Goal: Subscribe to service/newsletter

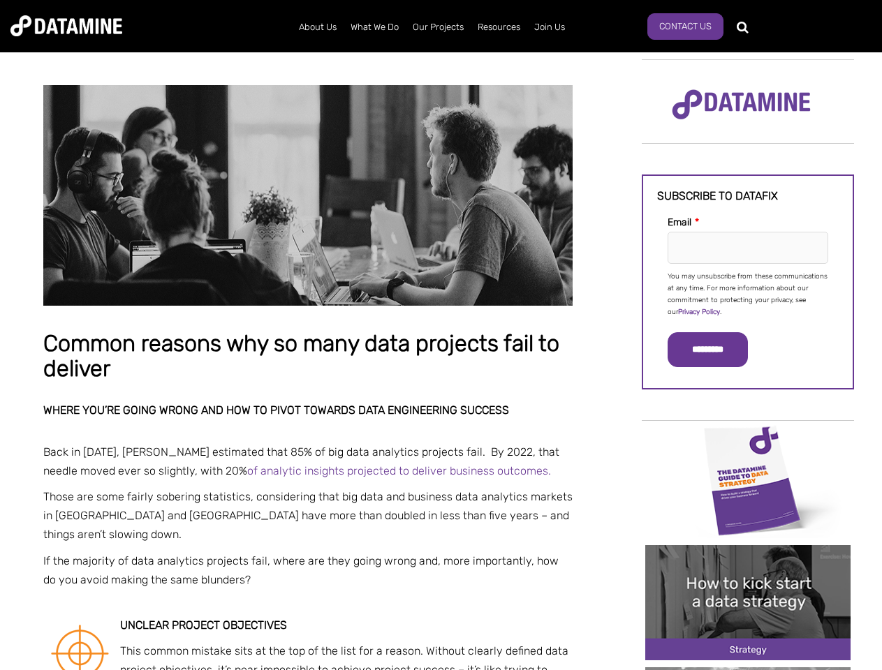
click at [748, 293] on p "You may unsubscribe from these communications at any time. For more information…" at bounding box center [748, 294] width 161 height 47
click at [716, 350] on input "*********" at bounding box center [708, 349] width 80 height 35
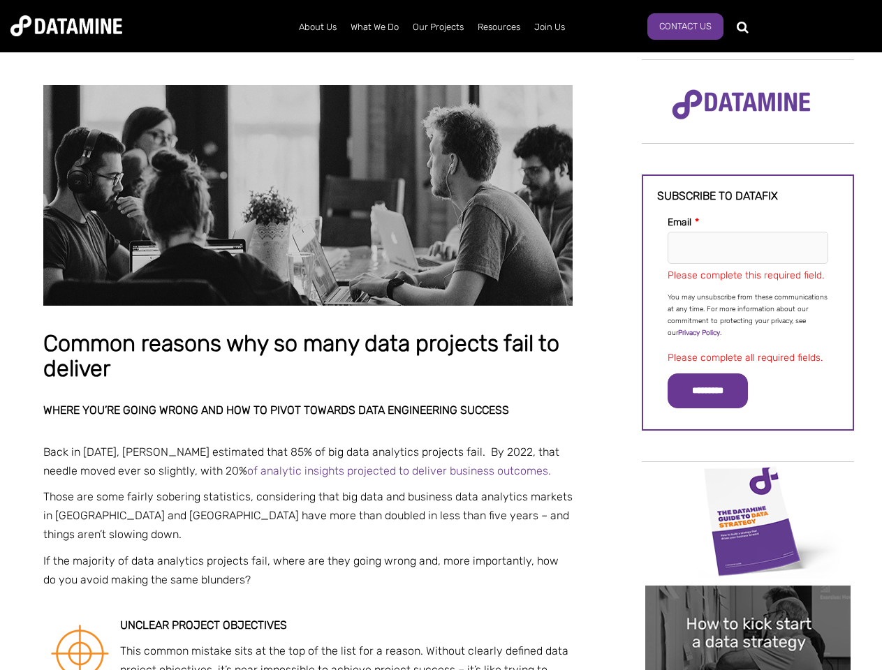
click at [748, 480] on img "Image grid with {{ image_count }} images." at bounding box center [747, 521] width 205 height 115
click at [748, 480] on div "✕" at bounding box center [441, 335] width 882 height 670
click at [748, 603] on div "✕" at bounding box center [441, 335] width 882 height 670
click at [748, 603] on img "Image grid with {{ image_count }} images." at bounding box center [747, 643] width 205 height 115
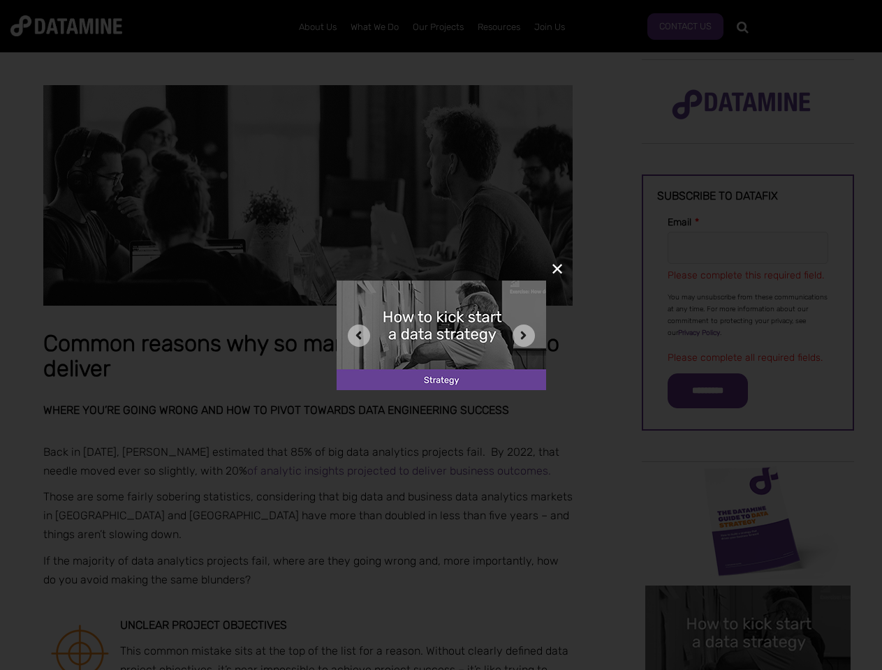
click at [748, 669] on div "✕" at bounding box center [441, 335] width 882 height 670
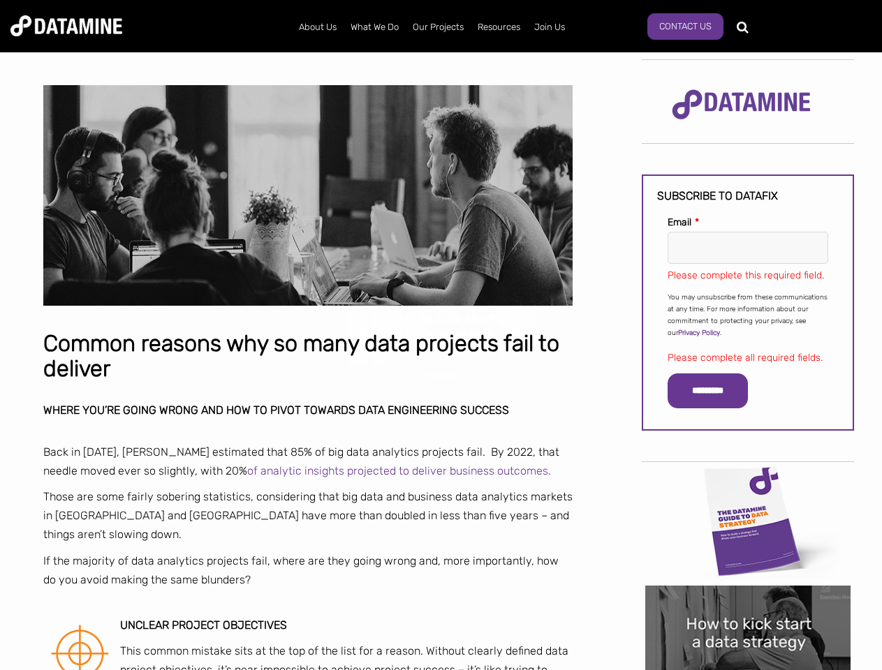
click at [748, 669] on div "✕" at bounding box center [441, 335] width 882 height 670
